Goal: Transaction & Acquisition: Obtain resource

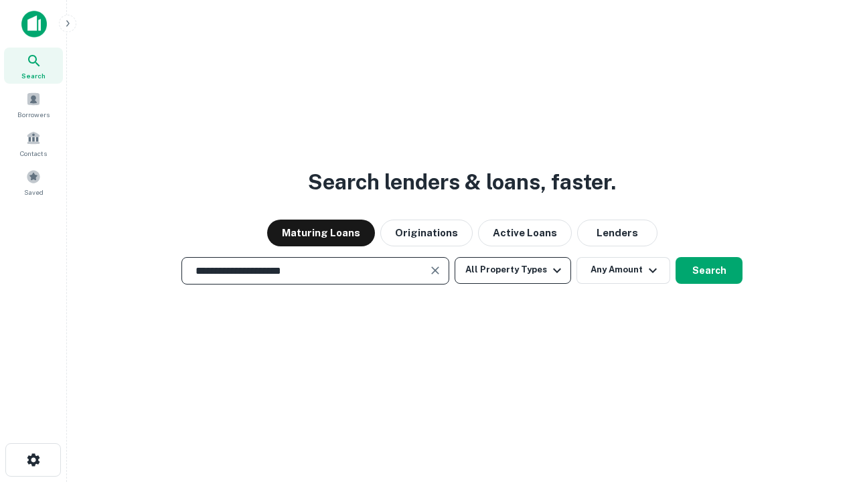
type input "**********"
click at [513, 270] on button "All Property Types" at bounding box center [512, 270] width 116 height 27
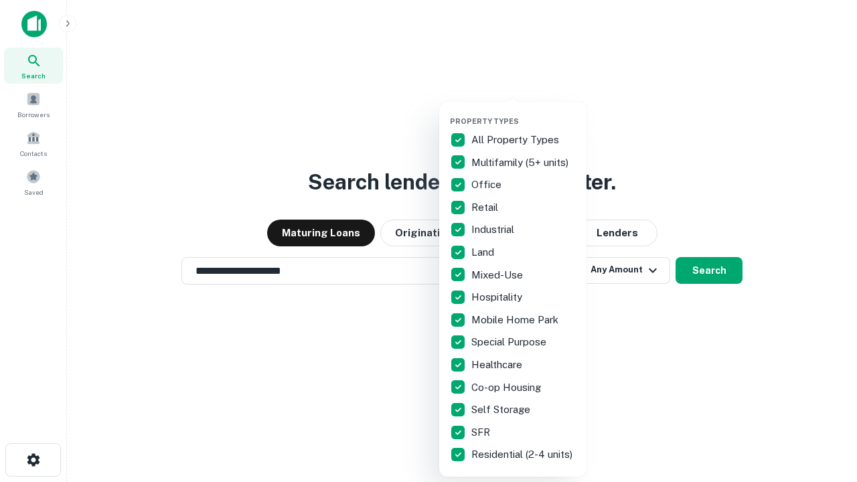
click at [523, 112] on button "button" at bounding box center [523, 112] width 147 height 1
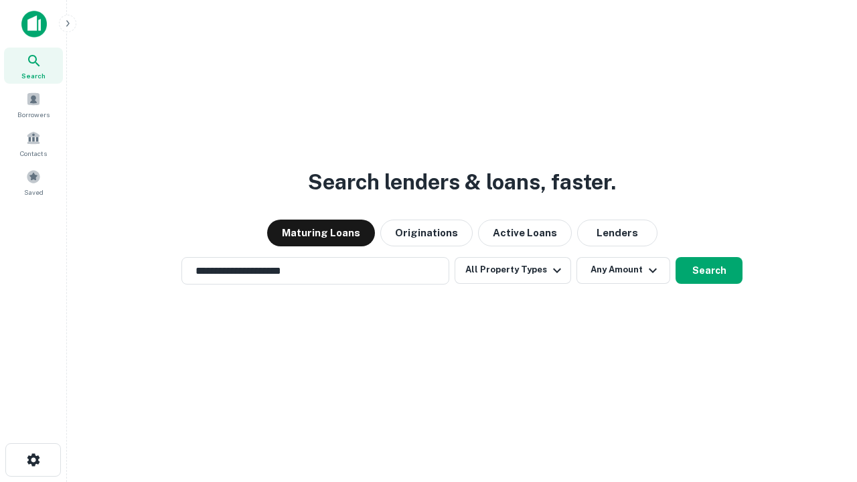
scroll to position [21, 0]
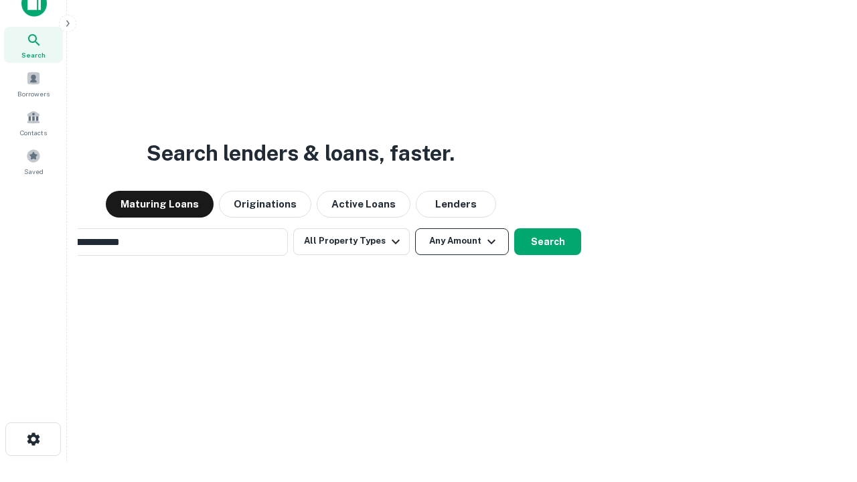
click at [415, 228] on button "Any Amount" at bounding box center [462, 241] width 94 height 27
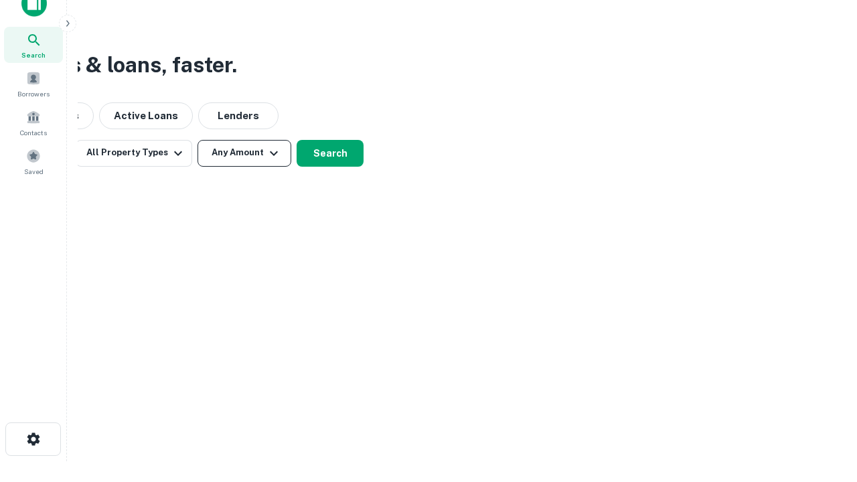
scroll to position [21, 0]
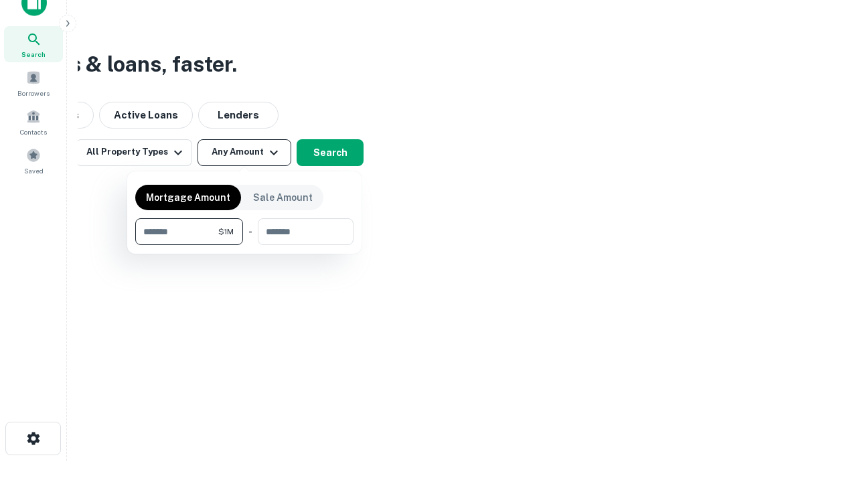
type input "*******"
click at [244, 245] on button "button" at bounding box center [244, 245] width 218 height 1
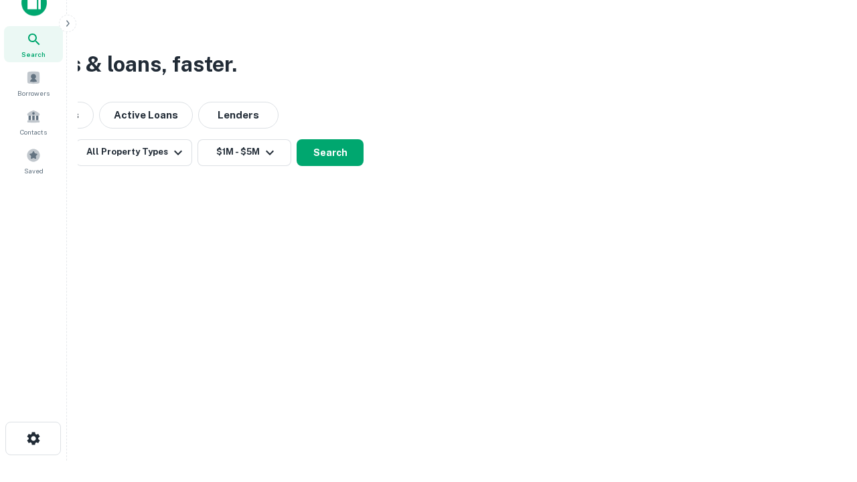
scroll to position [21, 0]
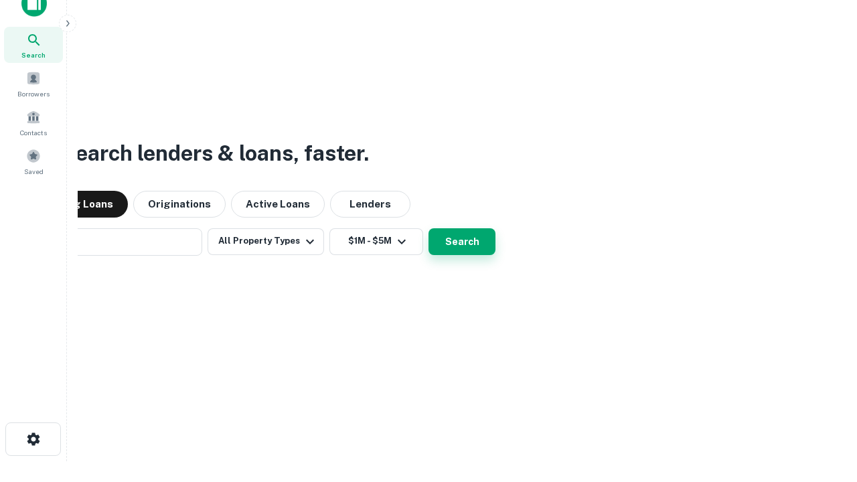
click at [428, 228] on button "Search" at bounding box center [461, 241] width 67 height 27
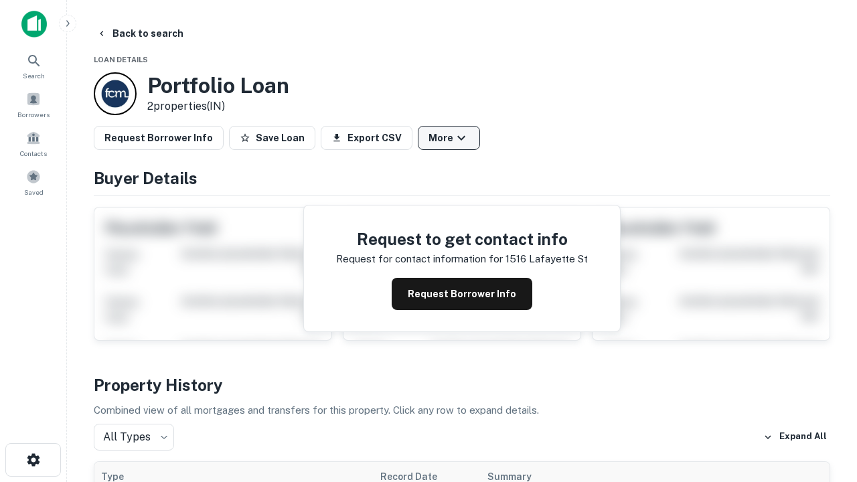
click at [448, 138] on button "More" at bounding box center [449, 138] width 62 height 24
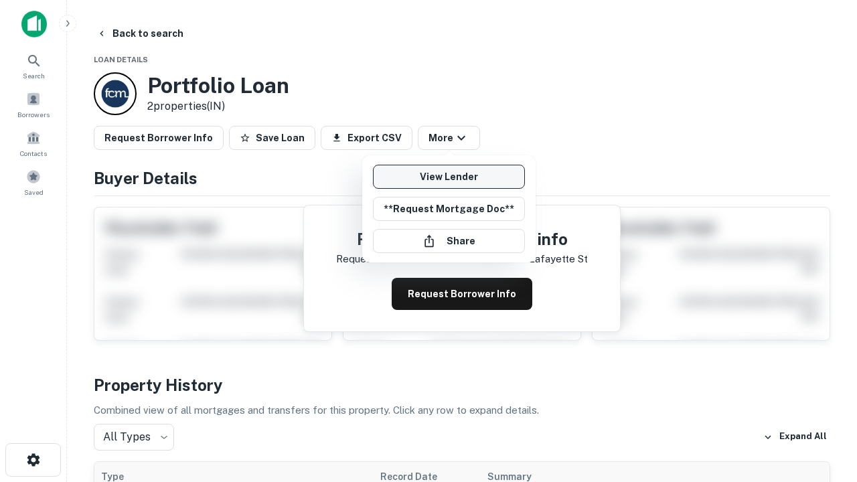
click at [448, 177] on link "View Lender" at bounding box center [449, 177] width 152 height 24
